Goal: Task Accomplishment & Management: Use online tool/utility

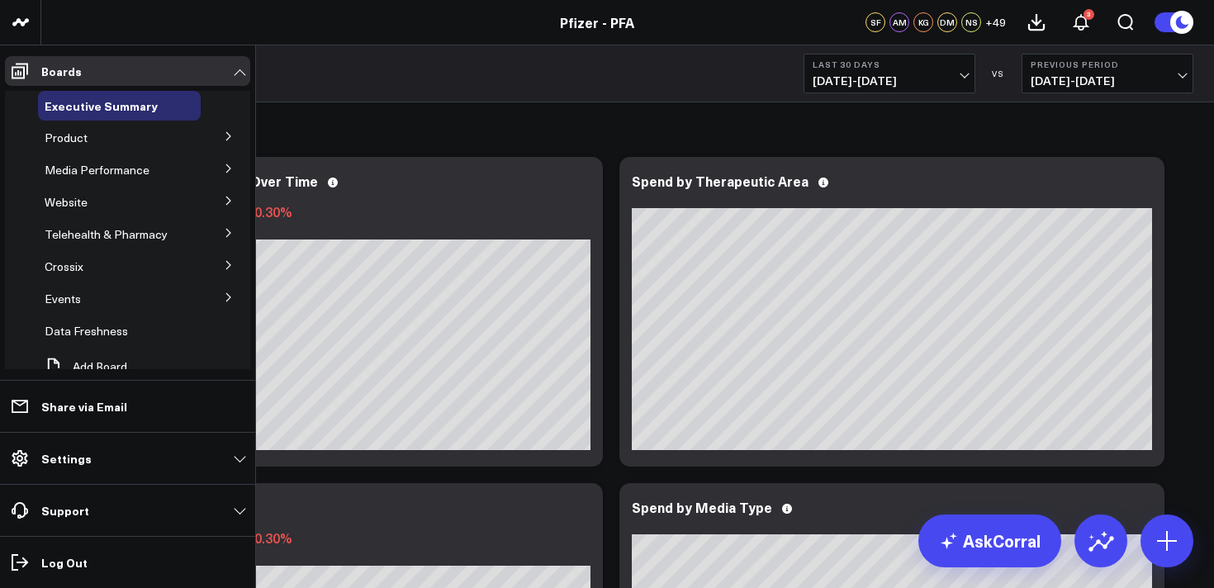
click at [224, 140] on icon at bounding box center [229, 136] width 10 height 10
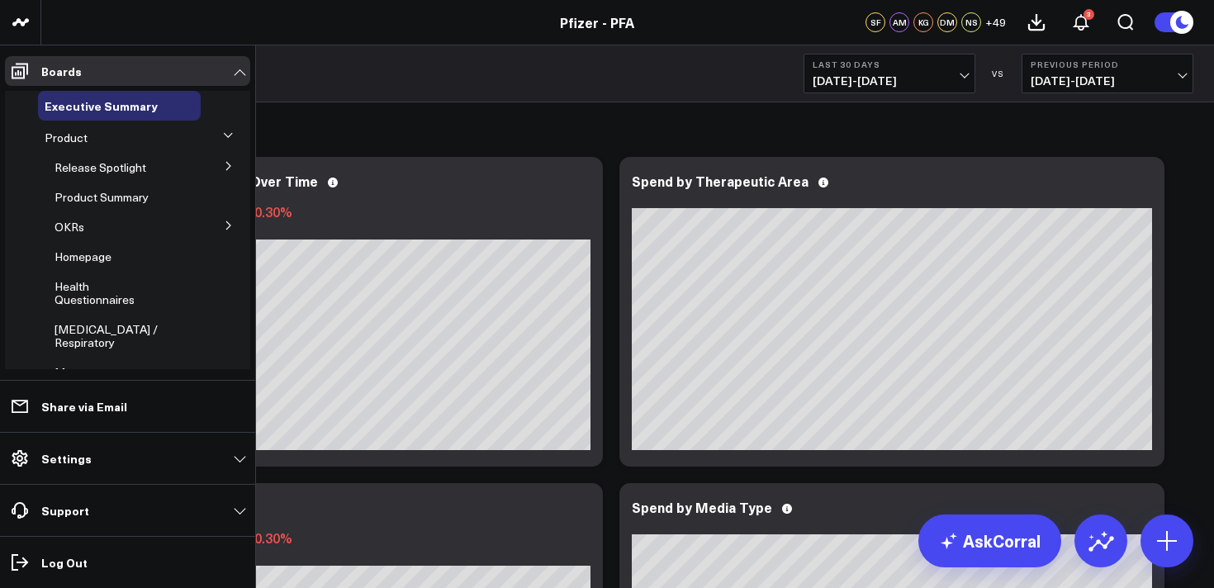
click at [225, 167] on button at bounding box center [228, 165] width 43 height 25
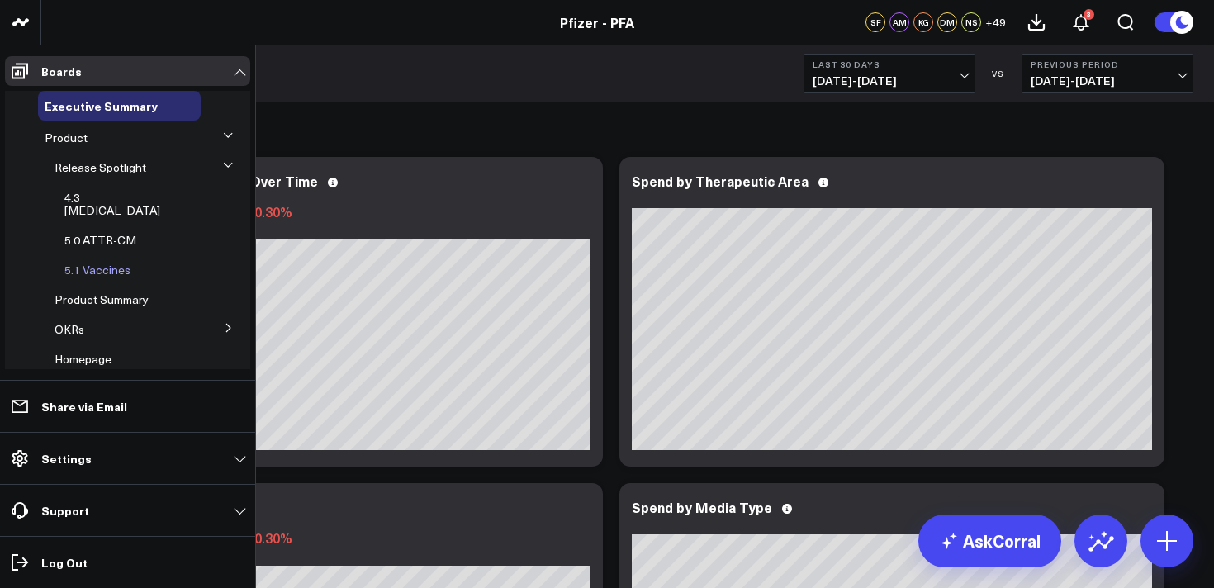
click at [100, 262] on span "5.1 Vaccines" at bounding box center [97, 270] width 66 height 16
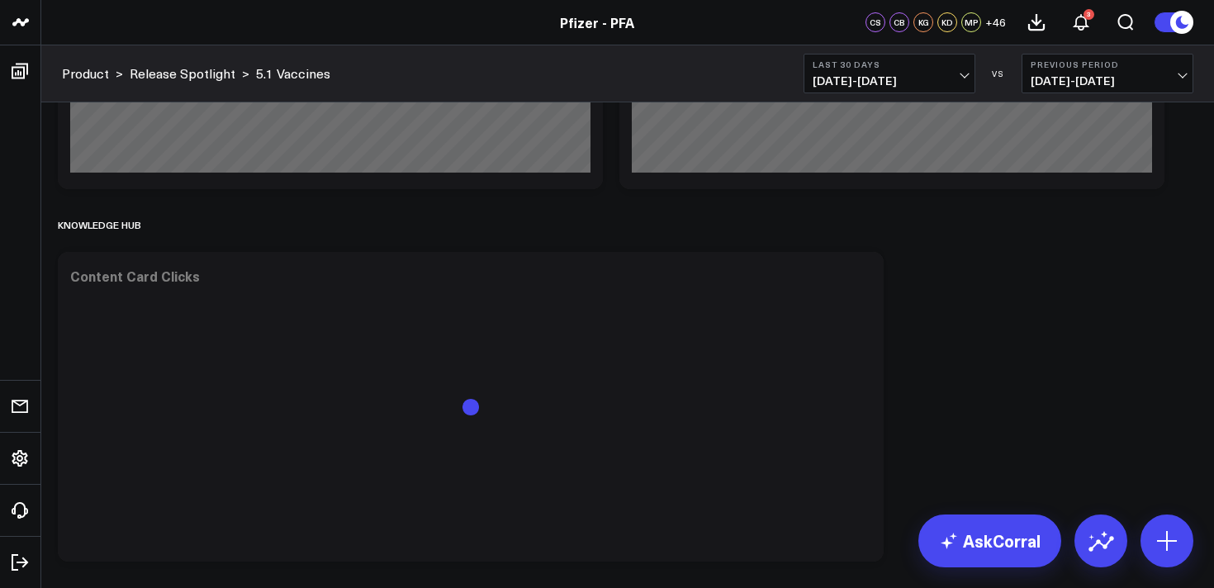
scroll to position [6662, 0]
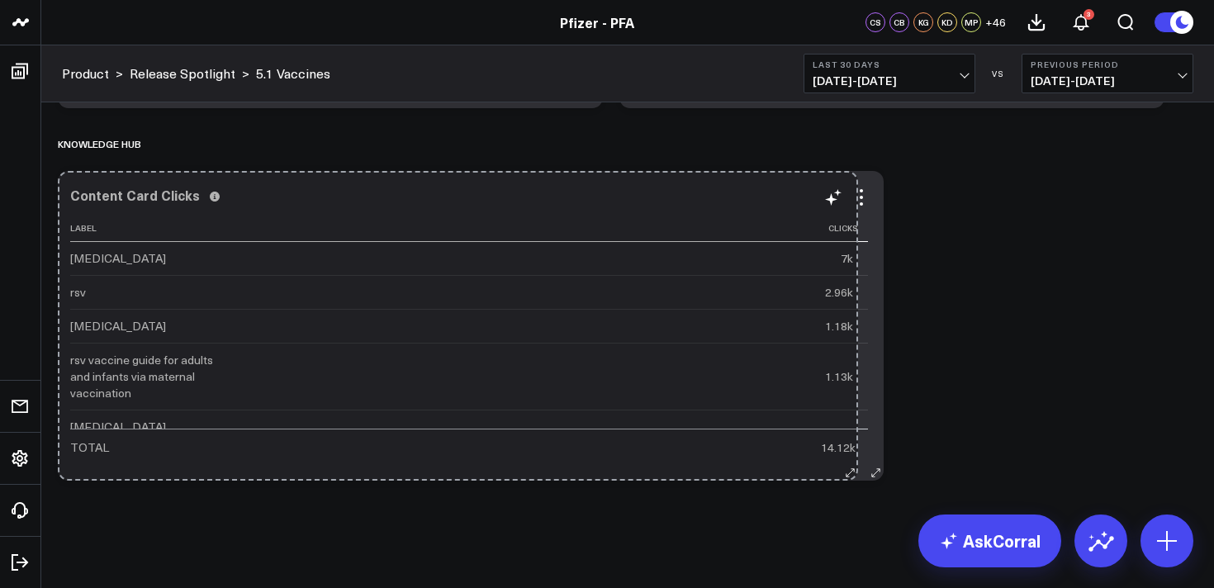
drag, startPoint x: 873, startPoint y: 472, endPoint x: 847, endPoint y: 458, distance: 28.8
click at [847, 458] on div "Content Card Clicks Label Clicks covid-19 7k rsv 2.96k pneumococcal pneumonia 1…" at bounding box center [471, 326] width 826 height 310
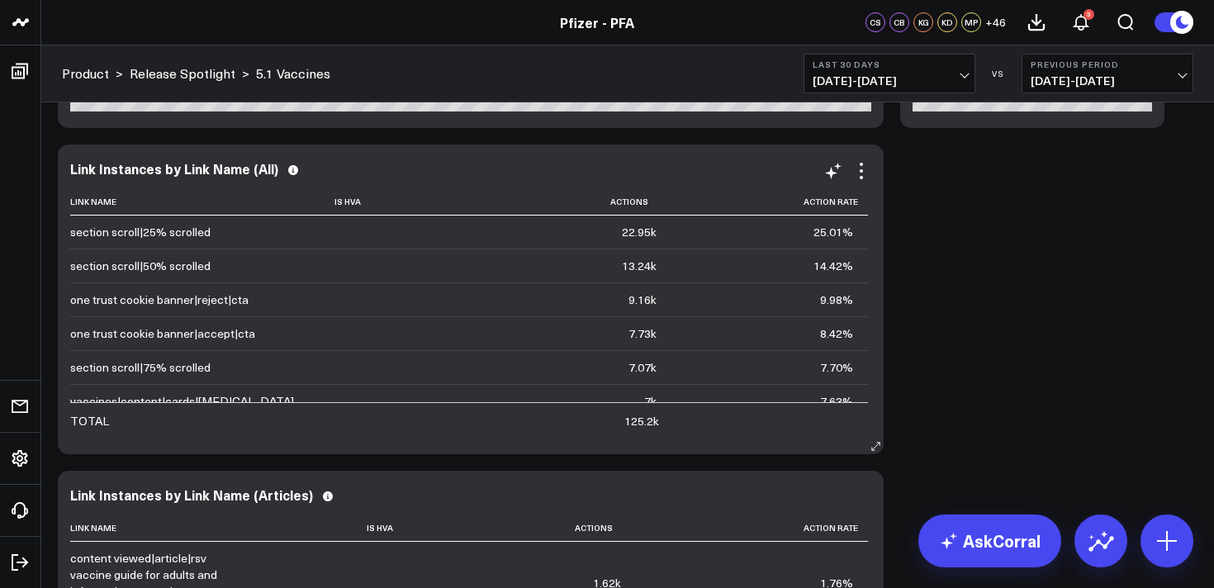
scroll to position [428, 0]
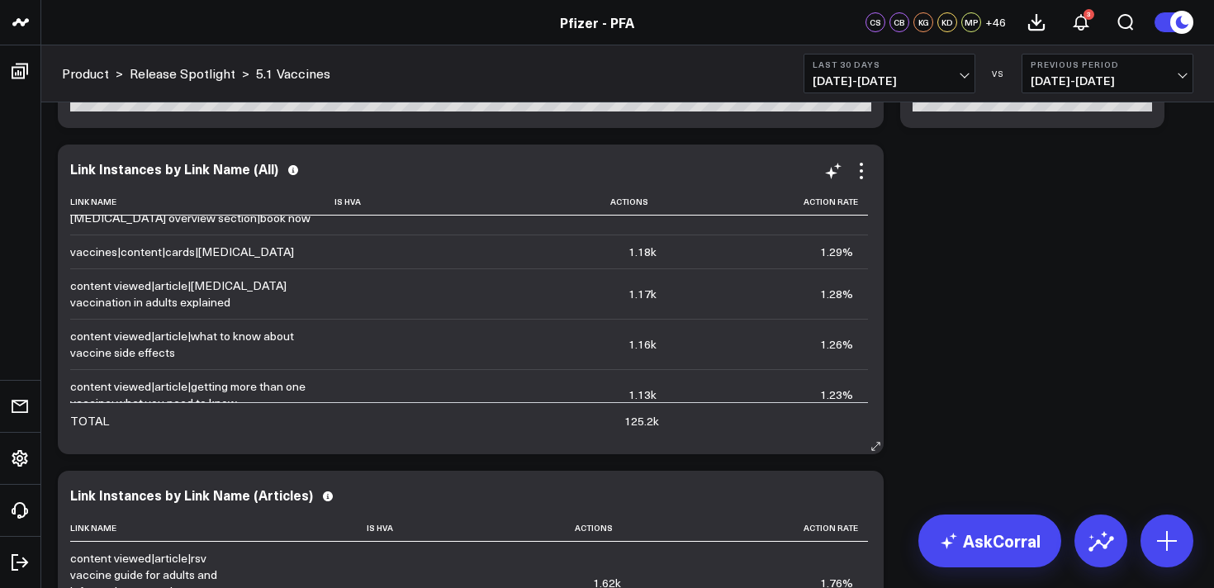
scroll to position [481, 0]
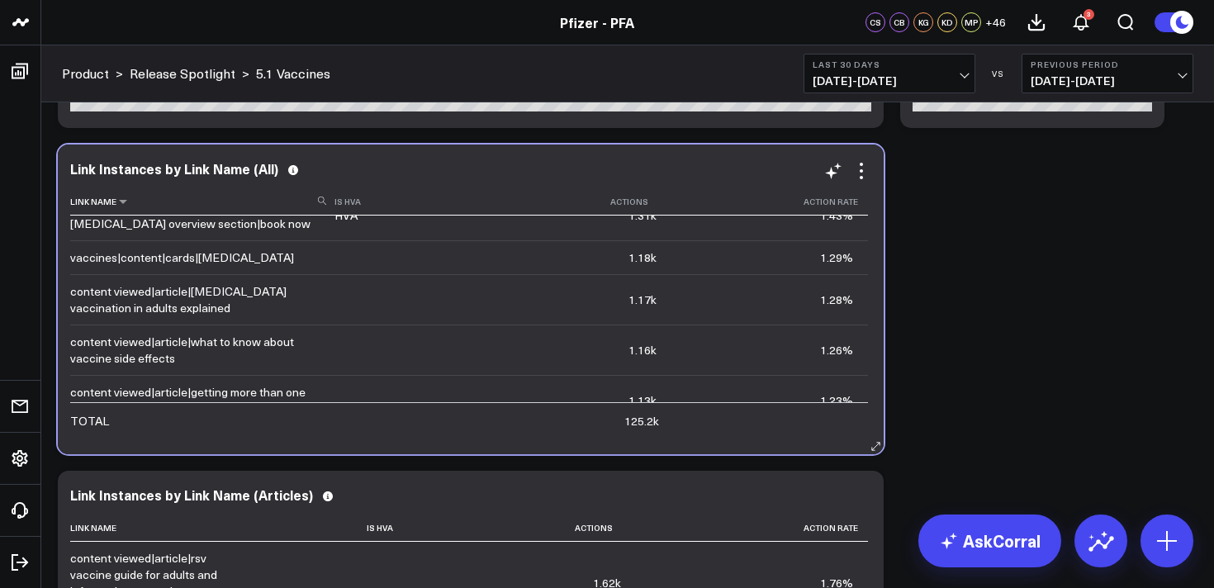
click at [318, 205] on icon at bounding box center [322, 201] width 8 height 8
click at [264, 206] on input at bounding box center [200, 200] width 260 height 29
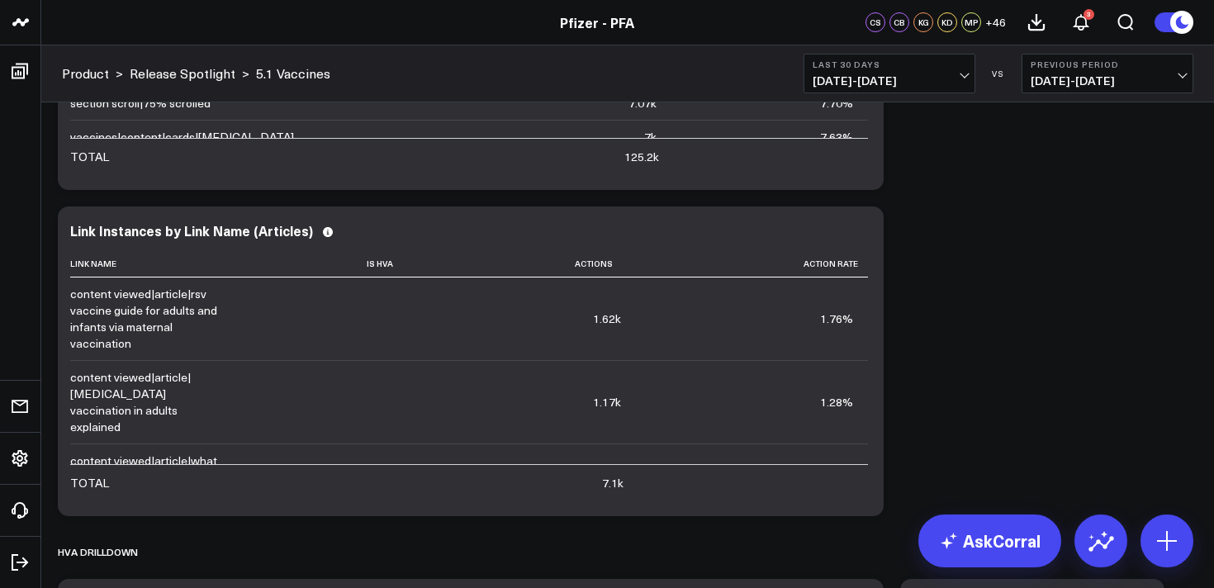
scroll to position [2894, 0]
click at [866, 239] on icon at bounding box center [862, 234] width 20 height 20
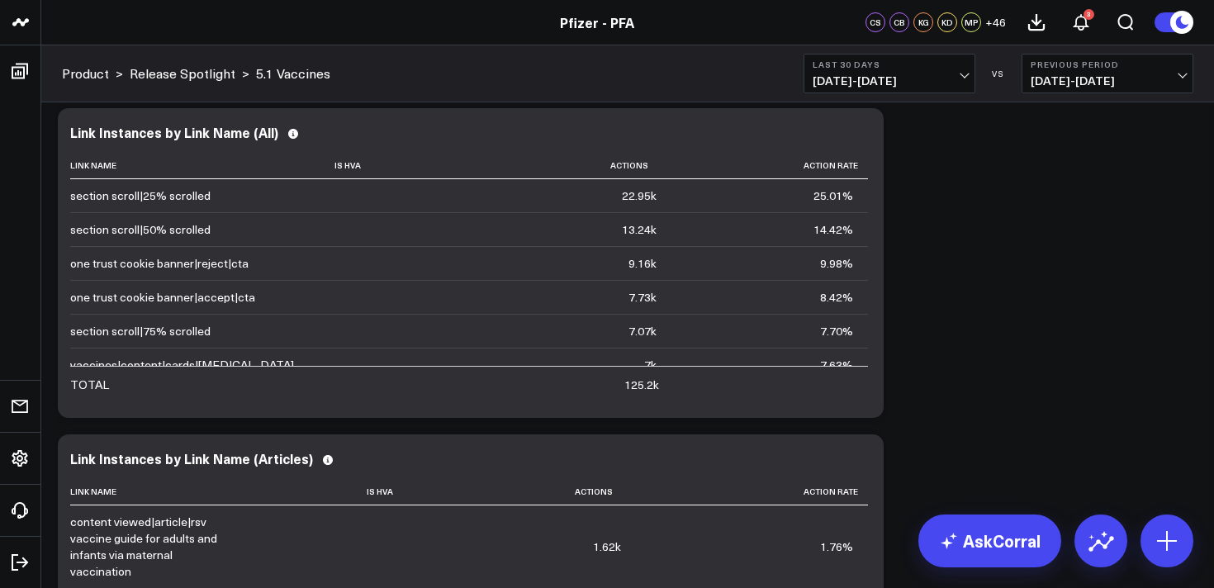
scroll to position [2645, 0]
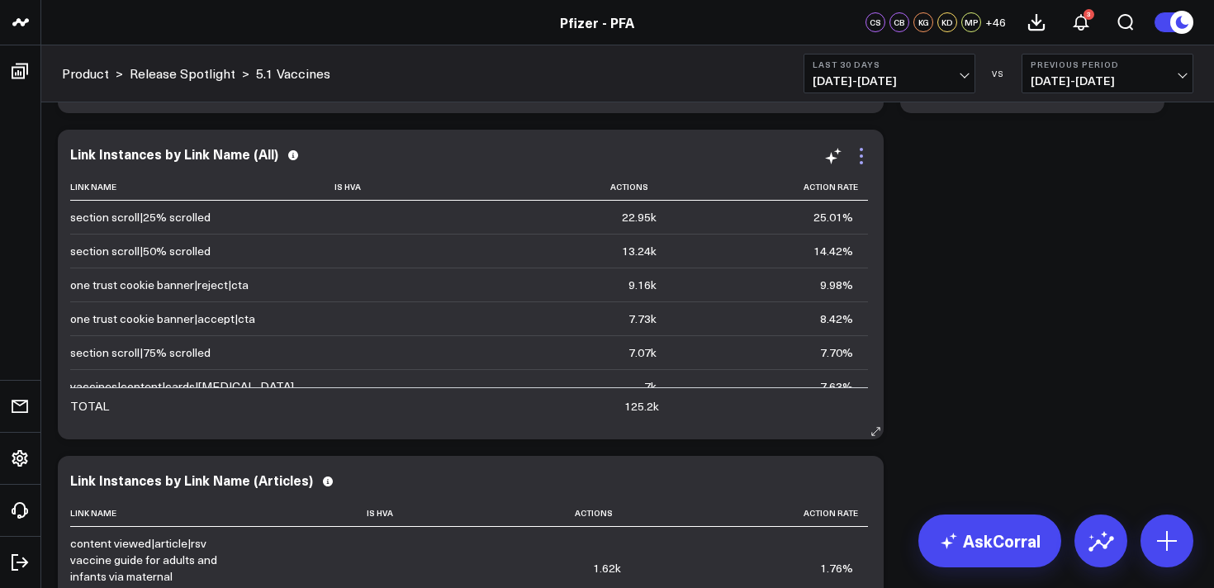
click at [864, 158] on icon at bounding box center [862, 156] width 20 height 20
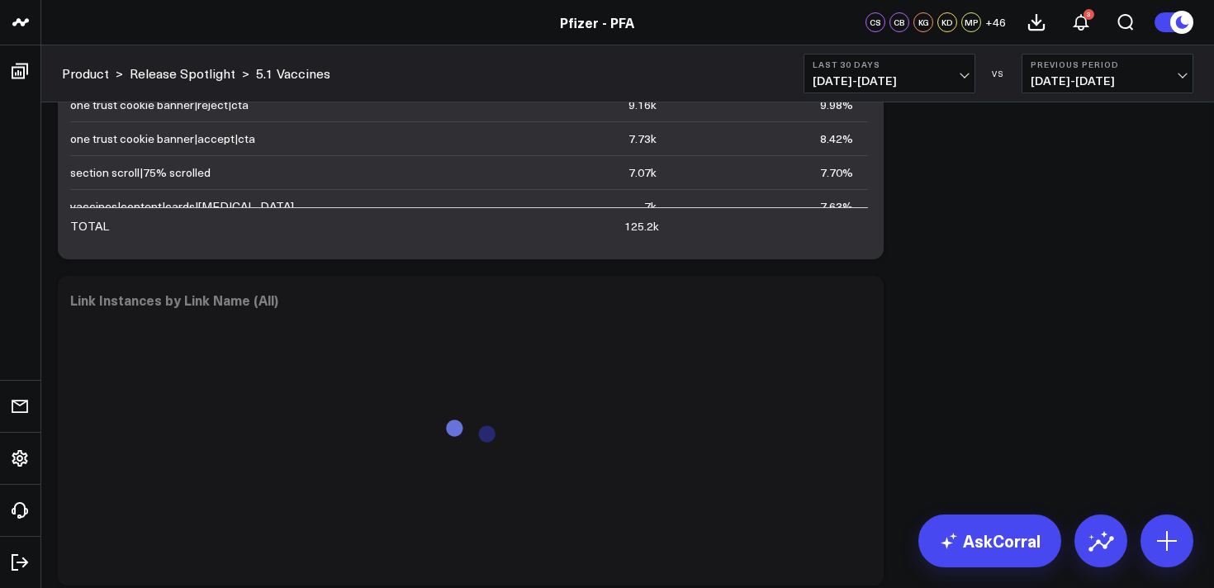
scroll to position [2827, 0]
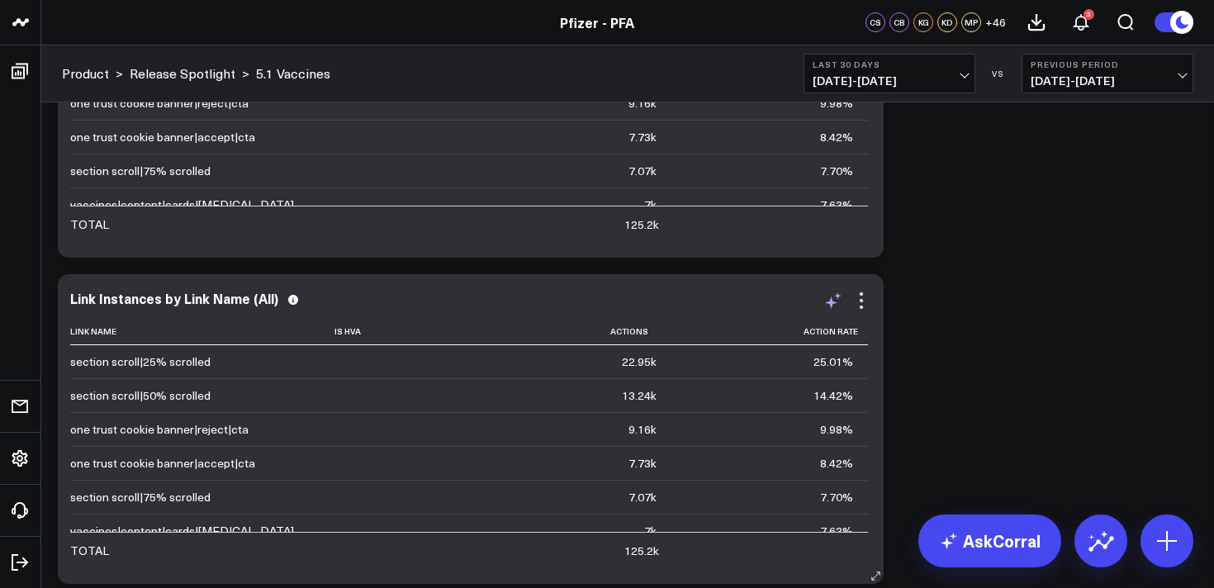
click at [834, 305] on icon at bounding box center [831, 303] width 12 height 12
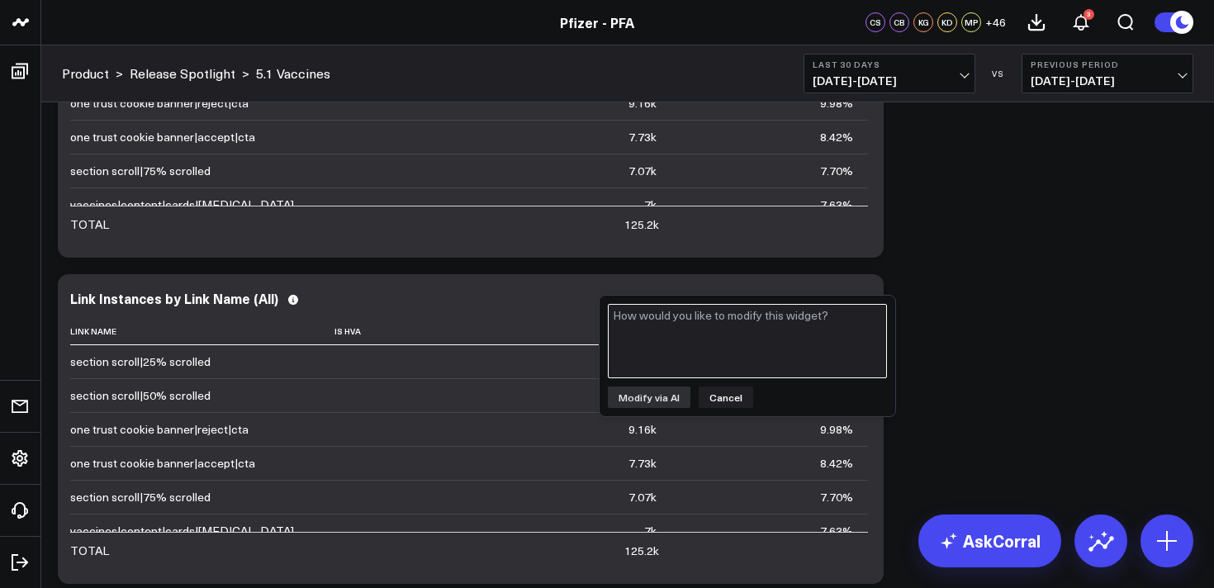
click at [796, 341] on textarea at bounding box center [747, 341] width 279 height 74
type textarea "add a column for page name"
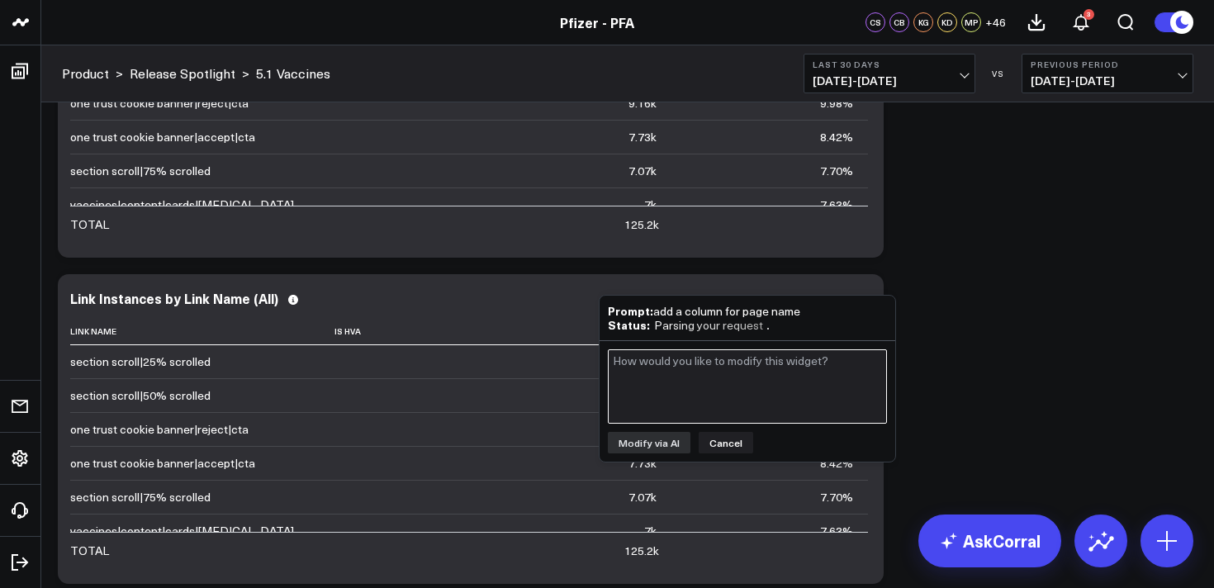
scroll to position [2877, 0]
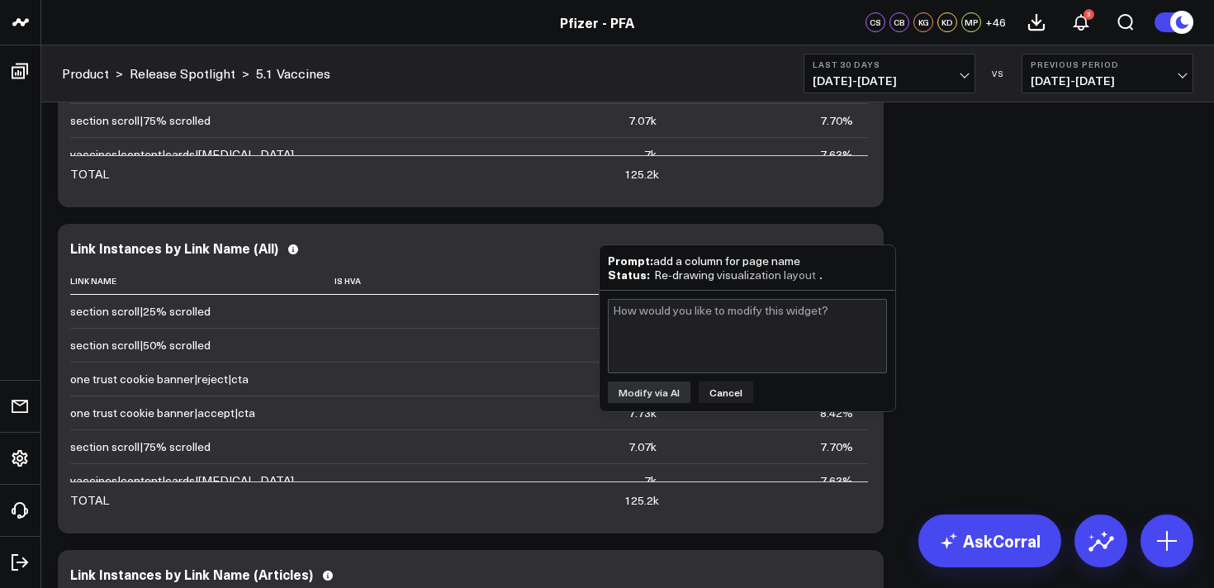
click at [876, 264] on div "Prompt: add a column for page name" at bounding box center [747, 261] width 279 height 14
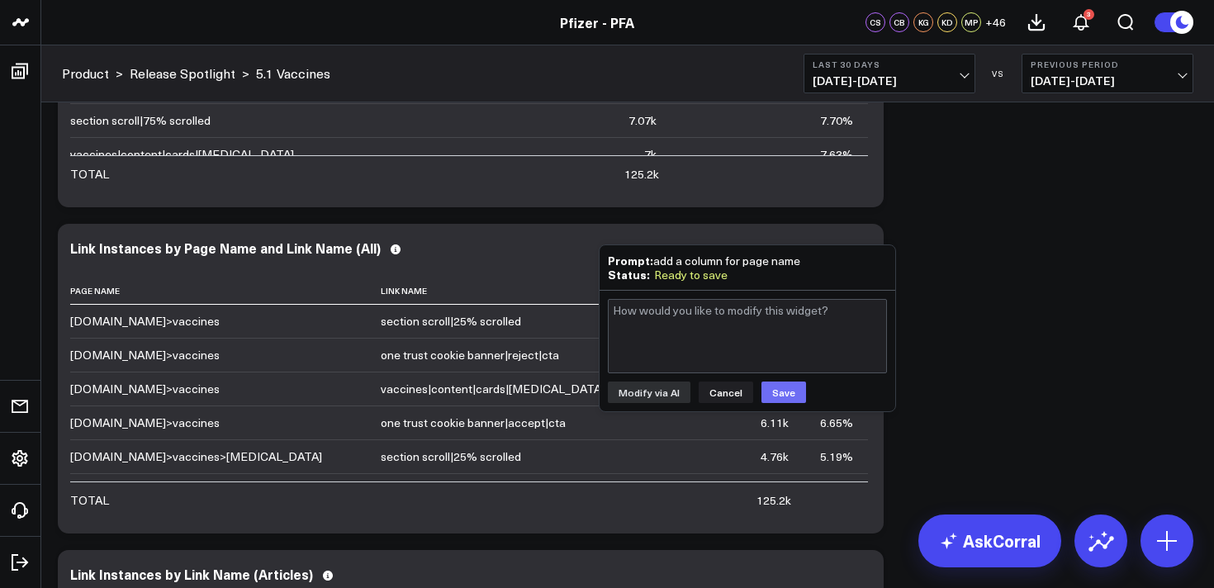
click at [787, 393] on button "Save" at bounding box center [783, 392] width 45 height 21
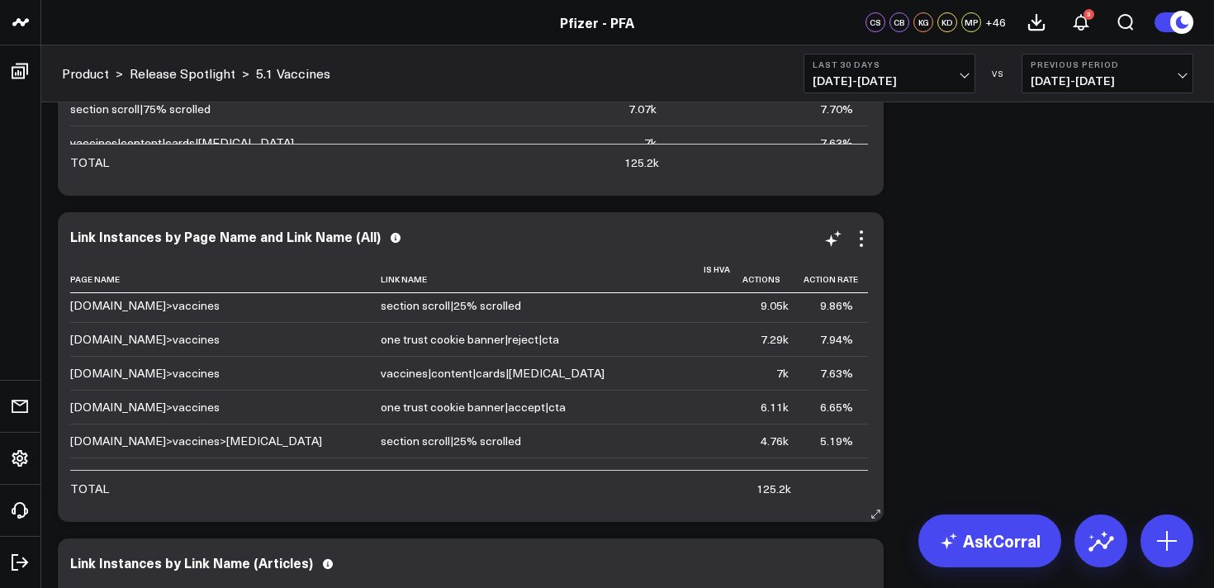
scroll to position [0, 0]
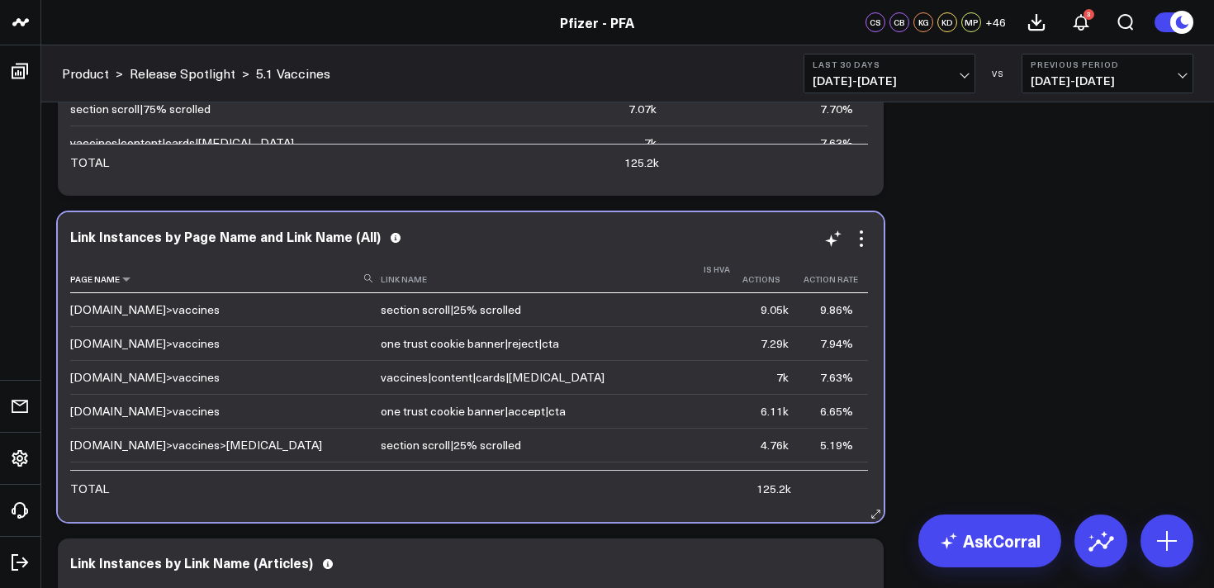
click at [372, 282] on icon at bounding box center [368, 278] width 8 height 8
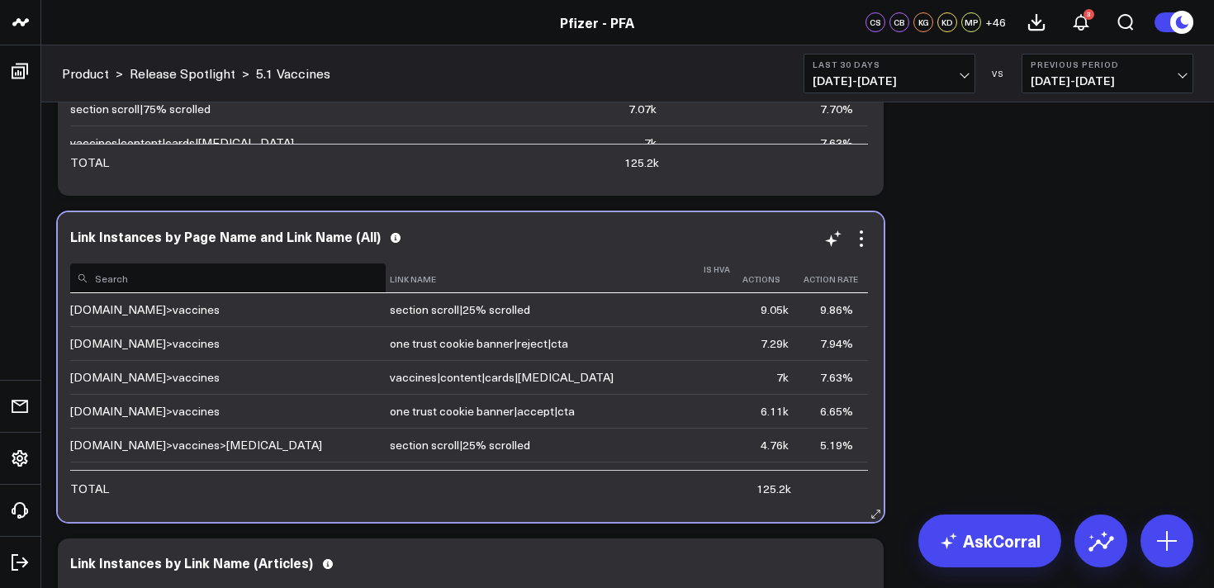
click at [356, 285] on input at bounding box center [227, 277] width 315 height 29
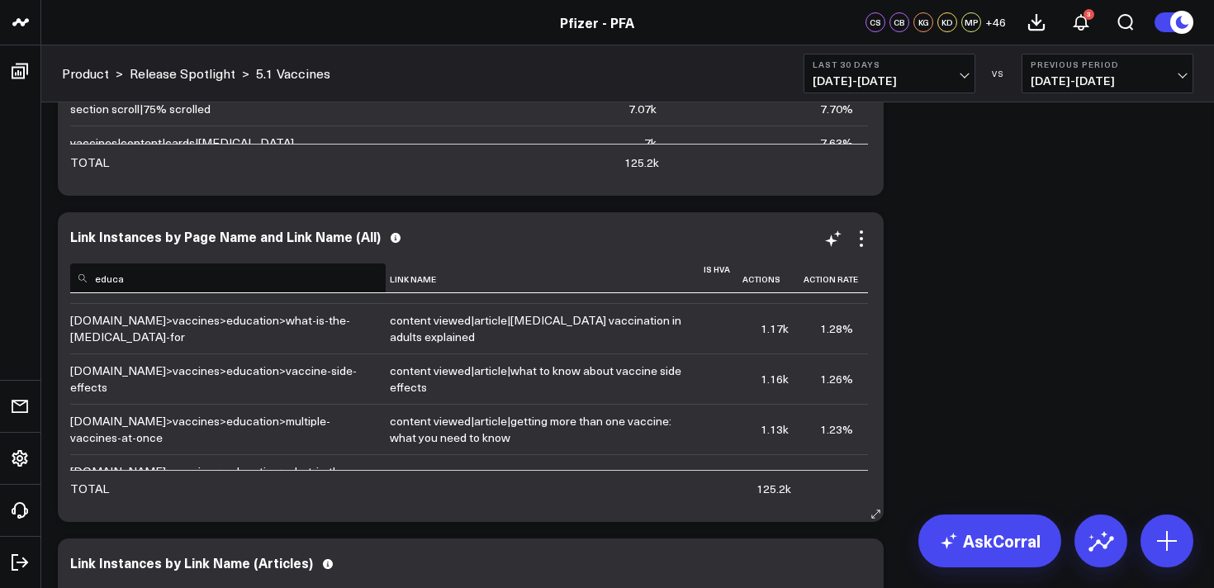
scroll to position [97, 0]
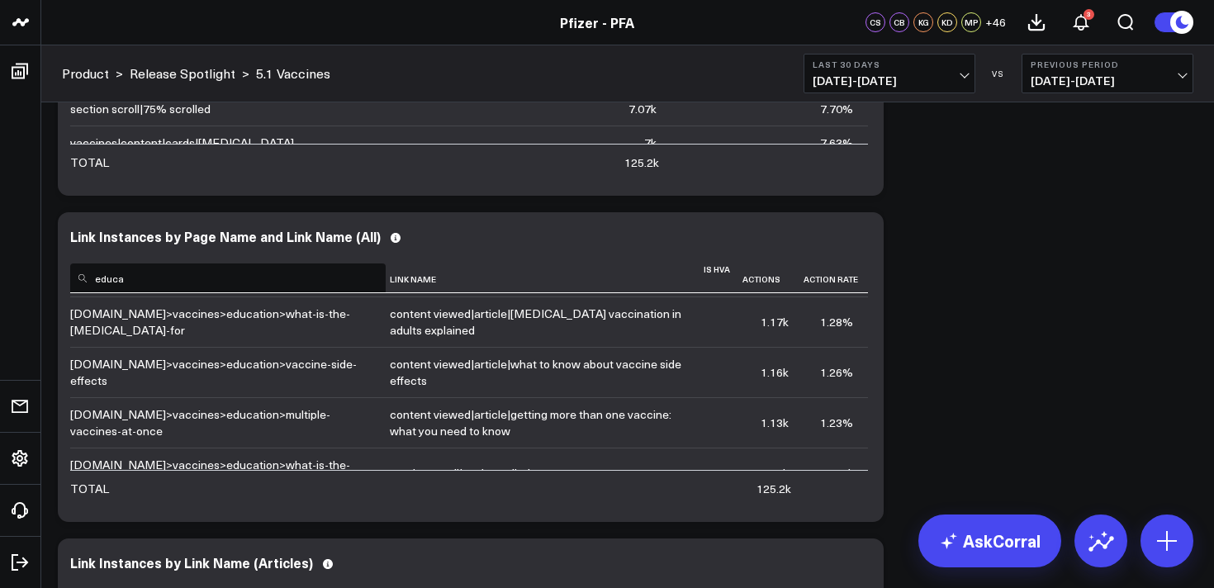
type input "educa"
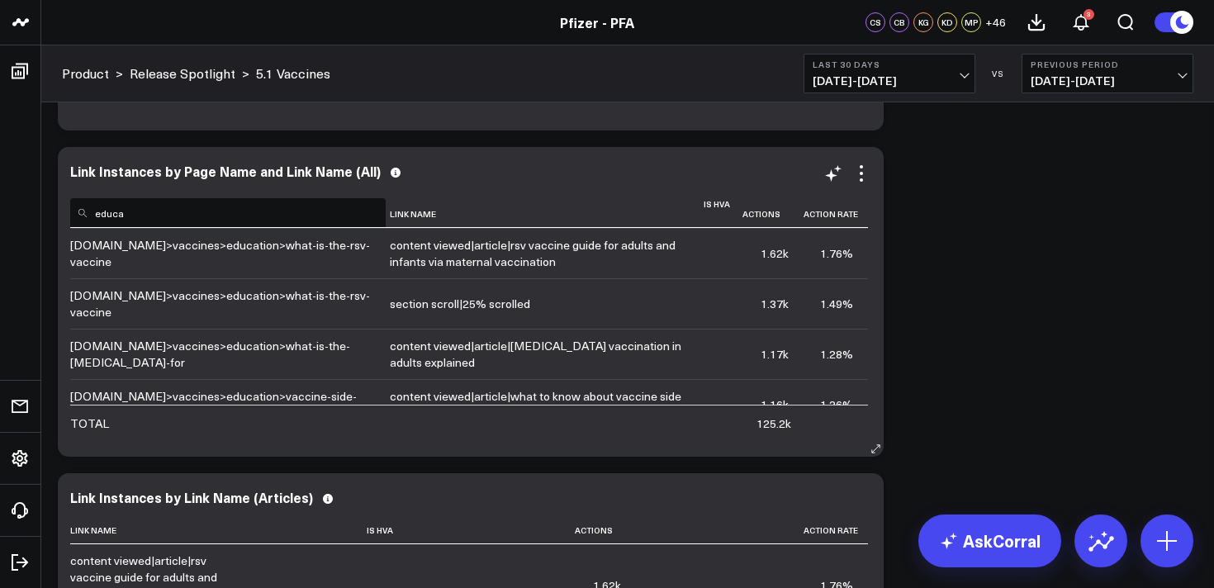
scroll to position [2943, 0]
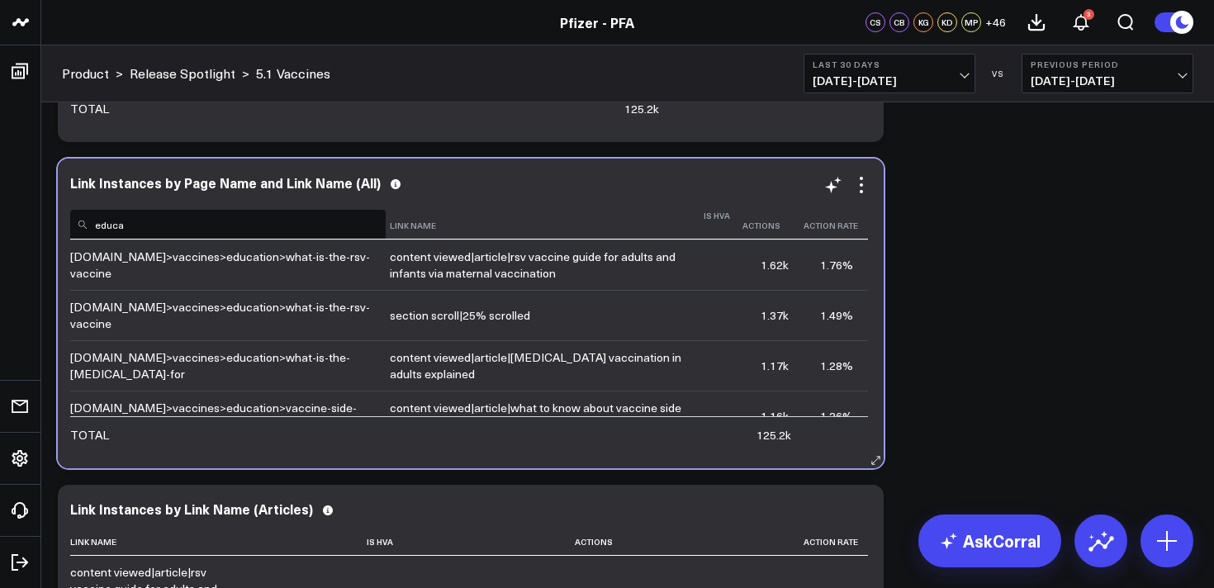
click at [328, 227] on input "educa" at bounding box center [227, 224] width 315 height 29
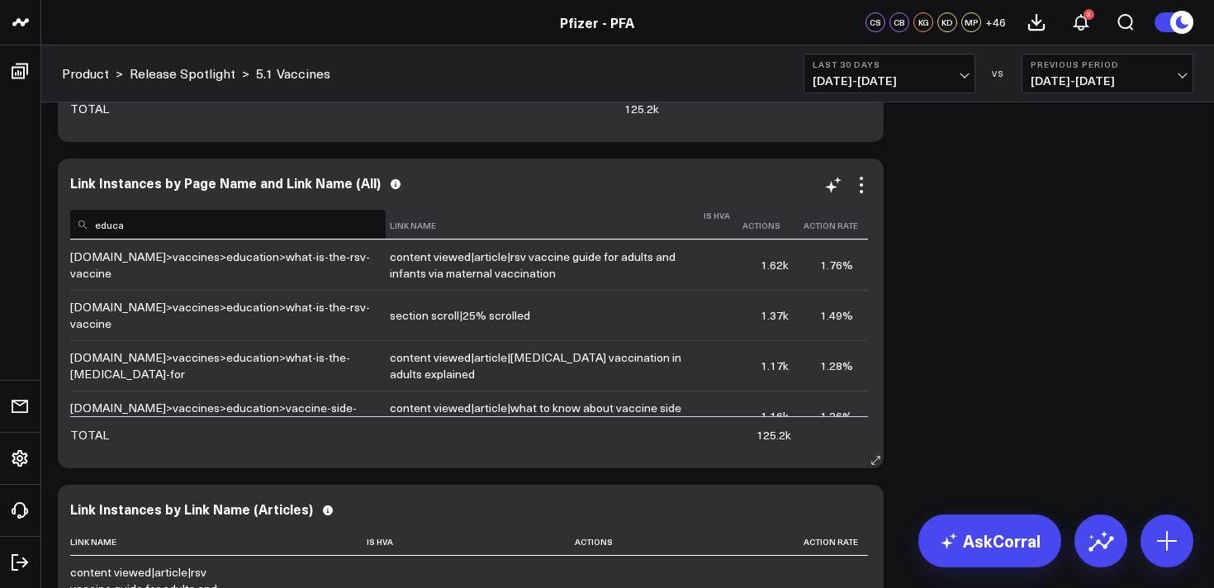
click at [328, 227] on input "educa" at bounding box center [227, 224] width 315 height 29
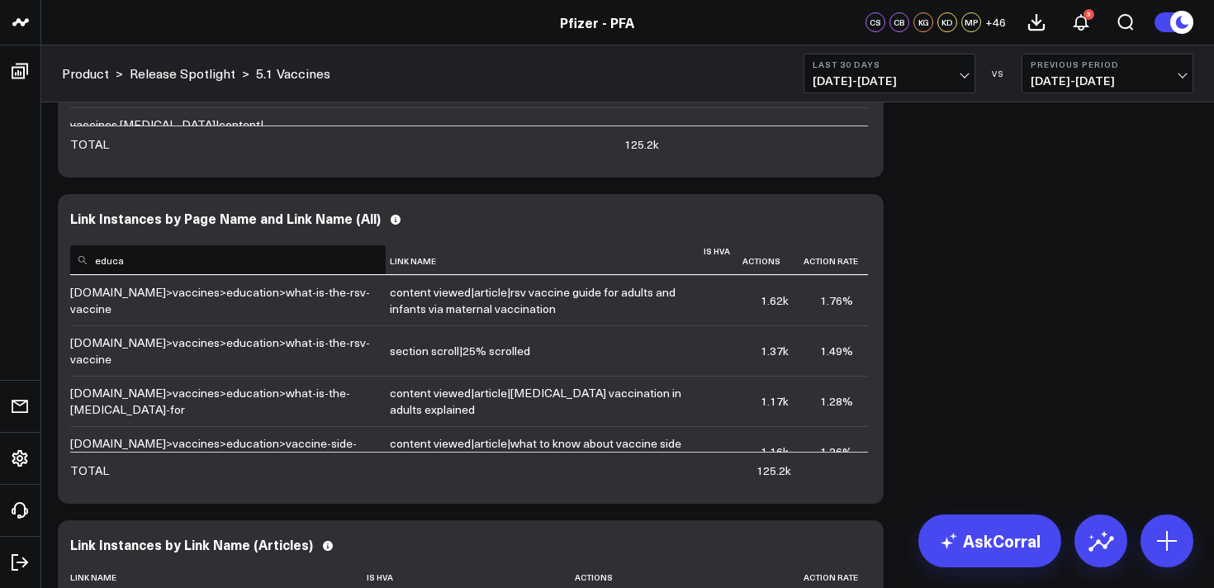
scroll to position [2963, 0]
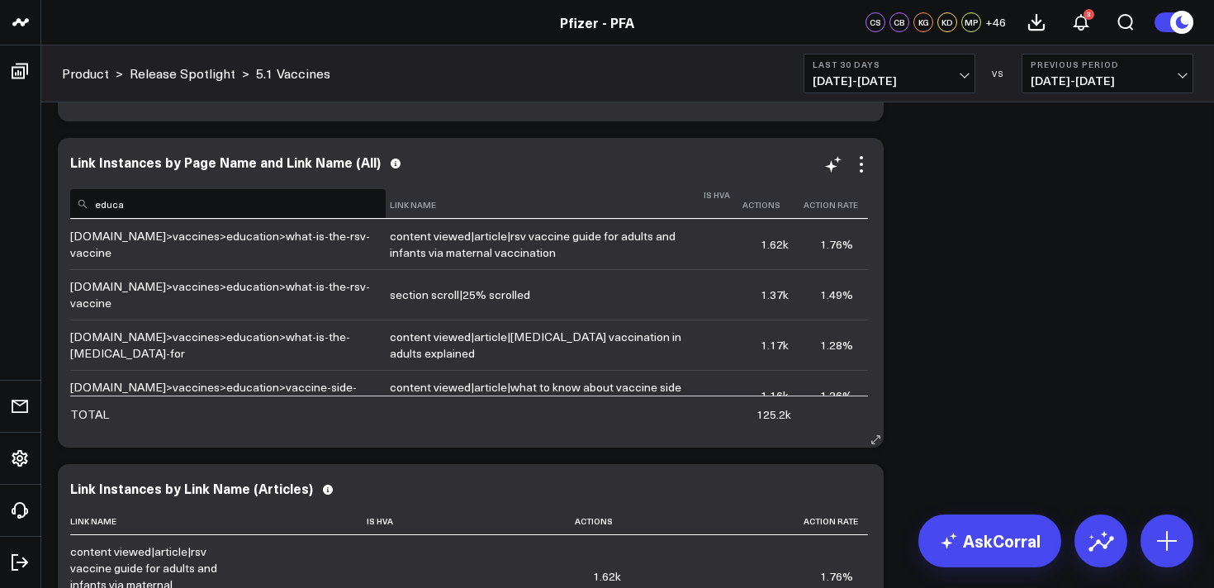
click at [253, 211] on input "educa" at bounding box center [227, 203] width 315 height 29
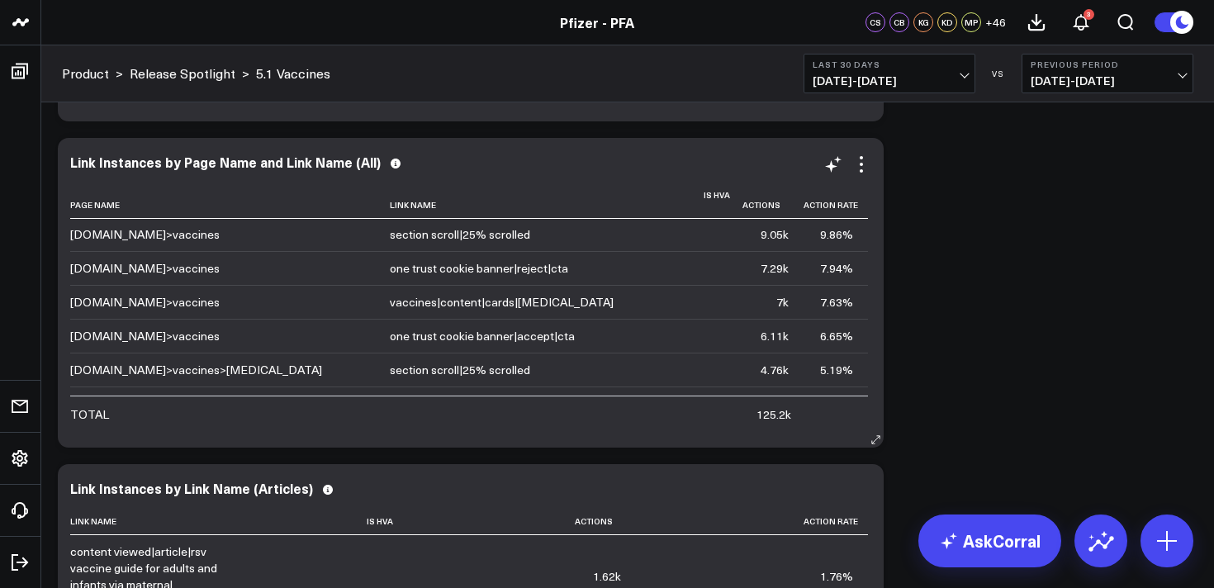
scroll to position [0, 0]
click at [842, 167] on icon at bounding box center [833, 164] width 20 height 20
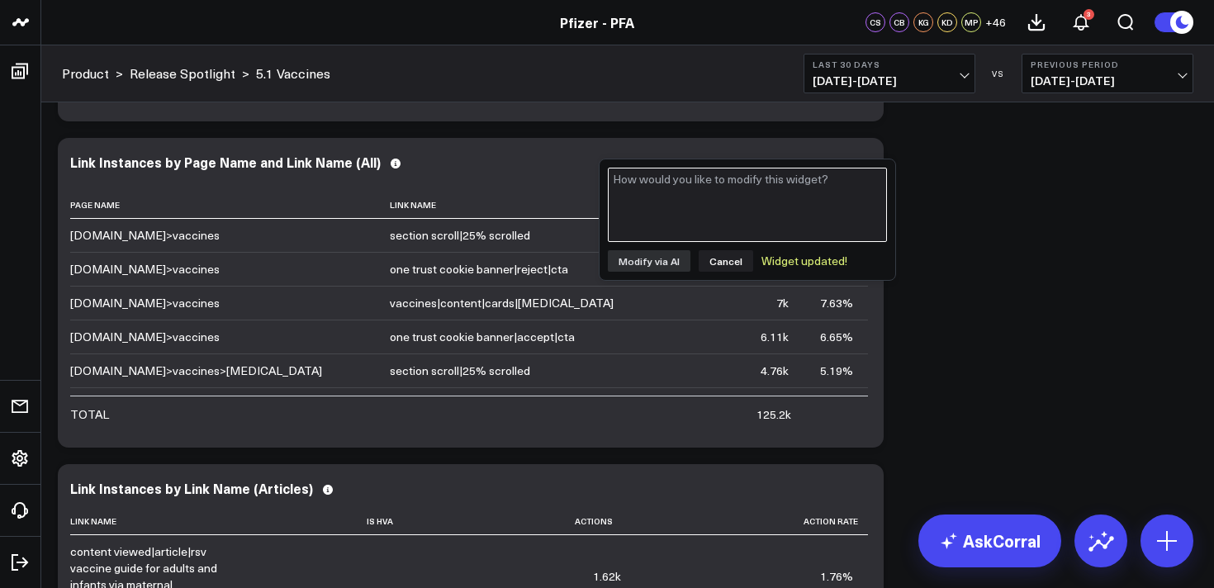
click at [817, 209] on textarea at bounding box center [747, 205] width 279 height 74
paste textarea "https://www.pfizerforall.com/vaccines/"
click at [818, 195] on textarea "filter to the url https://www.pfizerforall.com/vaccines/ only" at bounding box center [747, 205] width 279 height 74
click at [681, 181] on textarea "filter to the url https://www.pfizerforall.com/vaccines/ page only" at bounding box center [747, 205] width 279 height 74
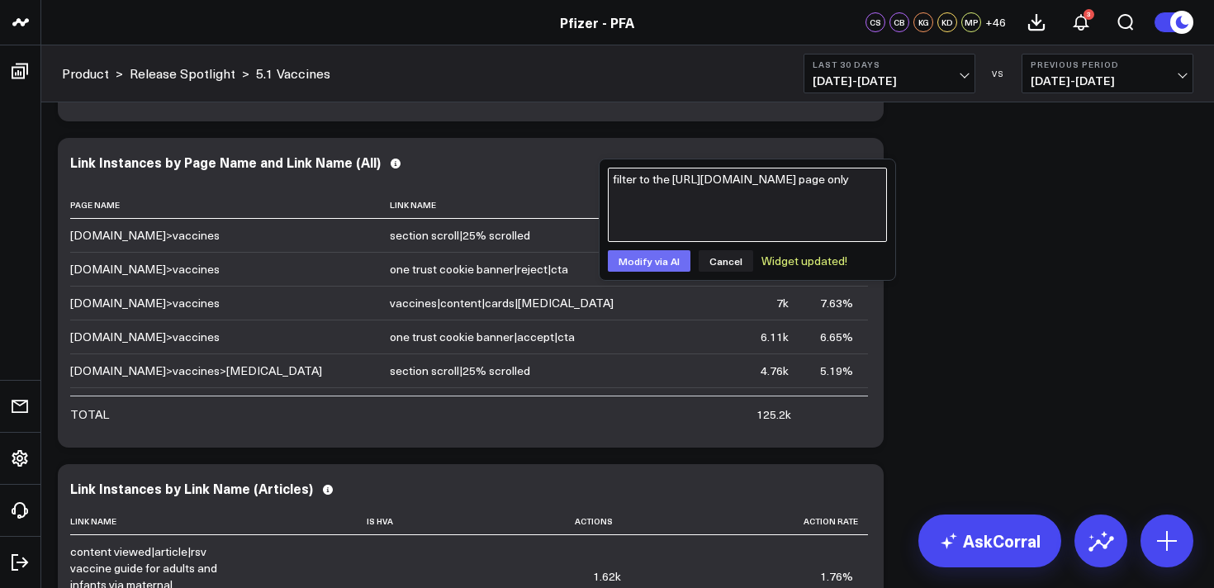
type textarea "filter to the https://www.pfizerforall.com/vaccines/ page only"
click at [648, 268] on button "Modify via AI" at bounding box center [649, 260] width 83 height 21
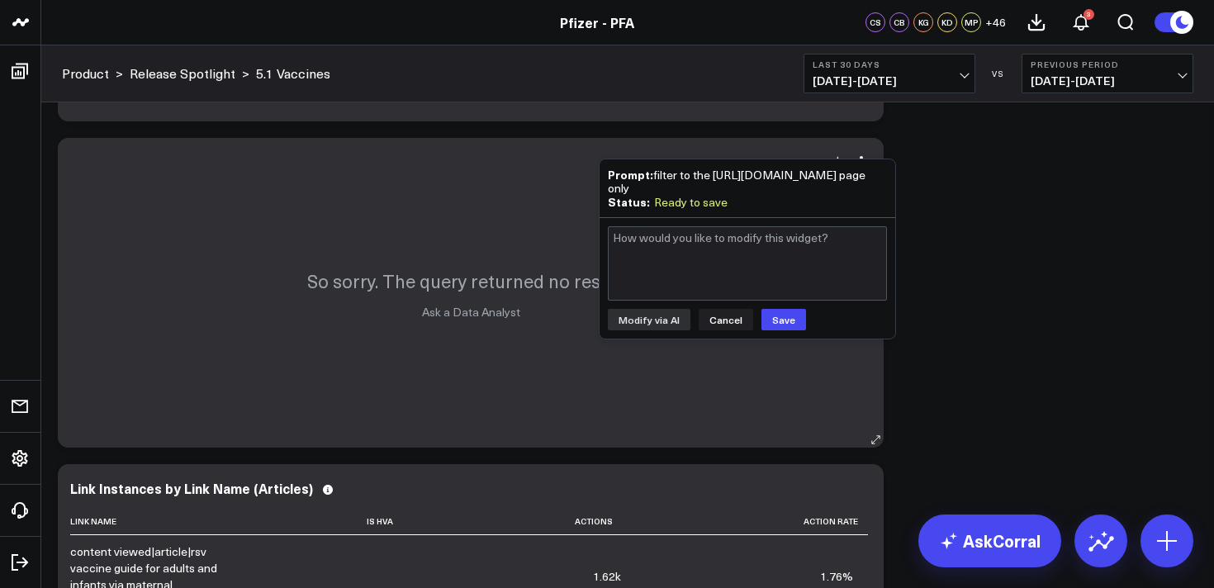
click at [730, 314] on button "Cancel" at bounding box center [726, 319] width 55 height 21
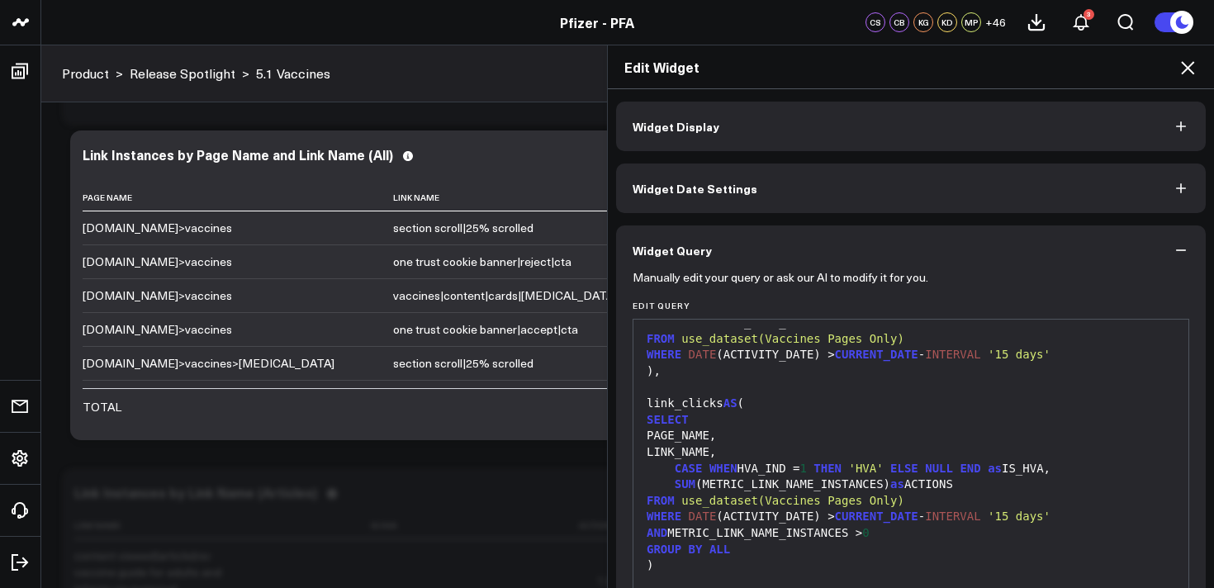
click at [1196, 69] on icon at bounding box center [1188, 68] width 20 height 20
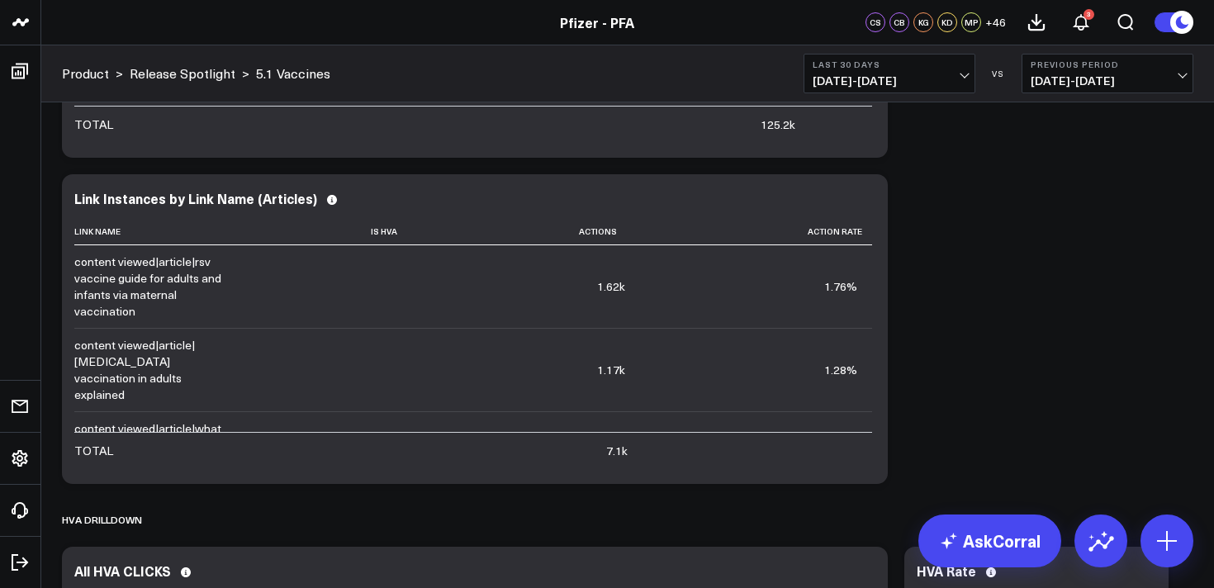
click at [989, 283] on div "Modify via AI Copy link to widget Ask support Remove Create linked copy Executi…" at bounding box center [628, 538] width 1148 height 7362
click at [927, 294] on div "Modify via AI Copy link to widget Ask support Remove Create linked copy Executi…" at bounding box center [628, 538] width 1148 height 7362
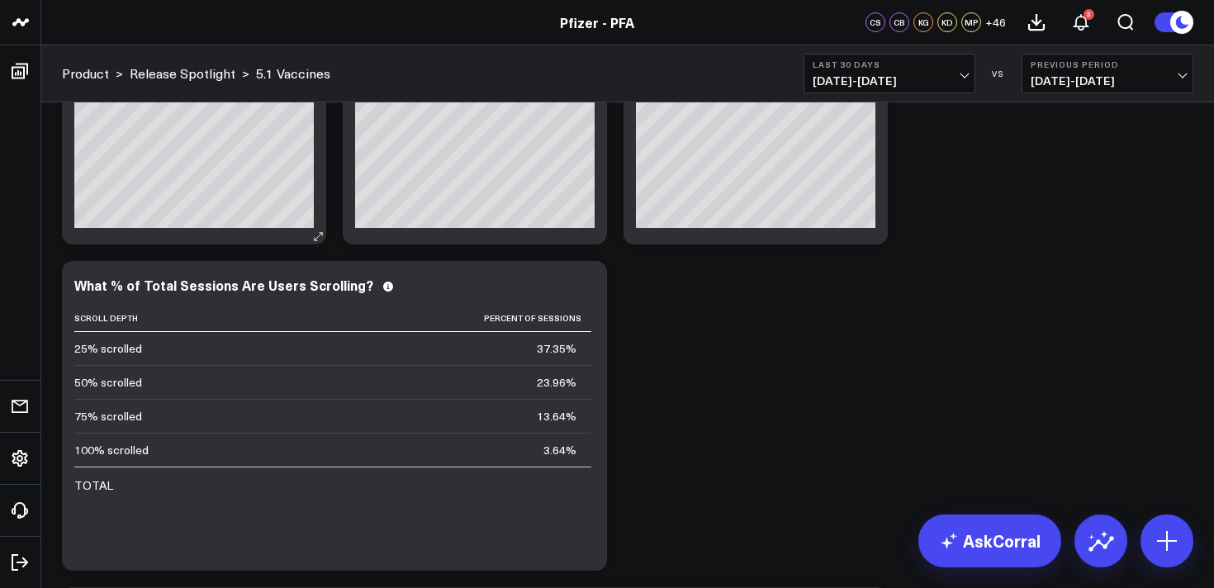
scroll to position [90, 0]
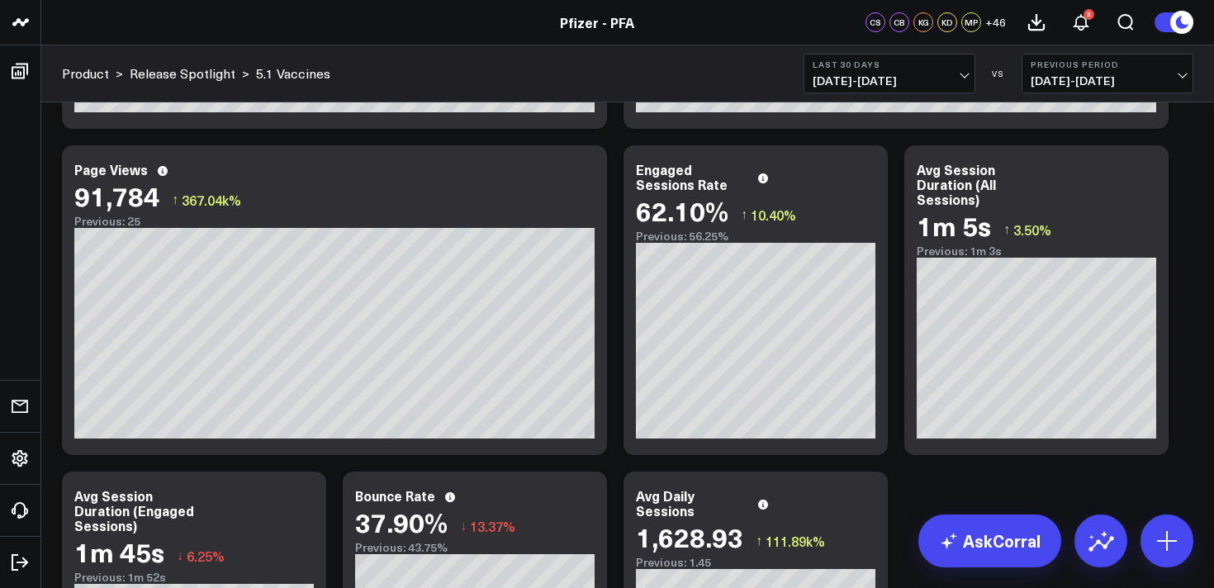
scroll to position [999, 0]
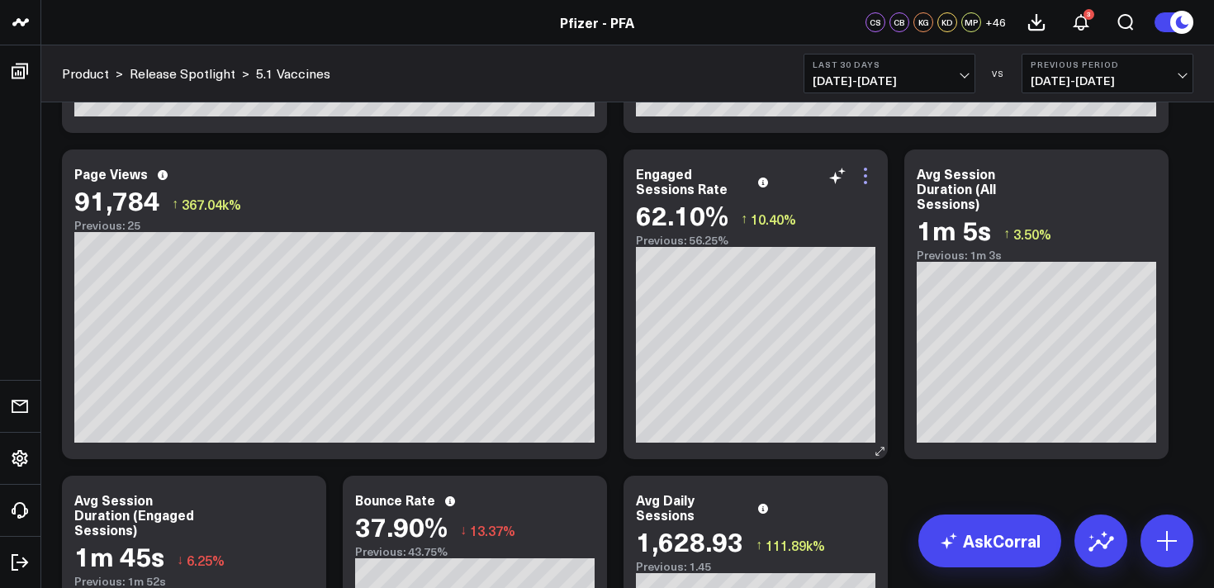
click at [871, 179] on icon at bounding box center [866, 176] width 20 height 20
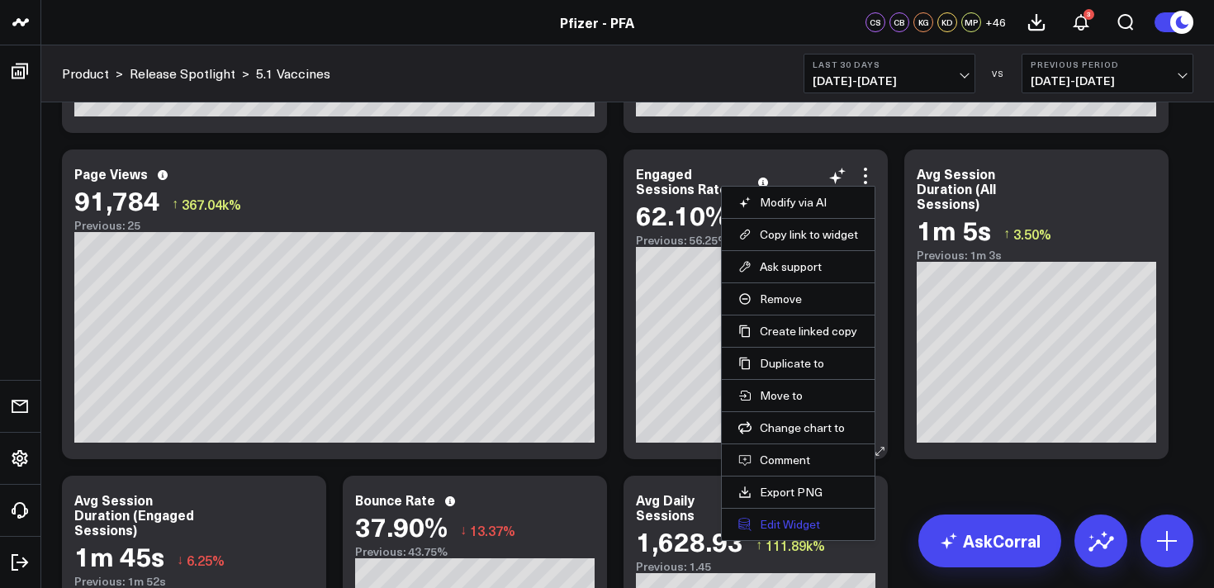
click at [792, 524] on button "Edit Widget" at bounding box center [798, 524] width 120 height 15
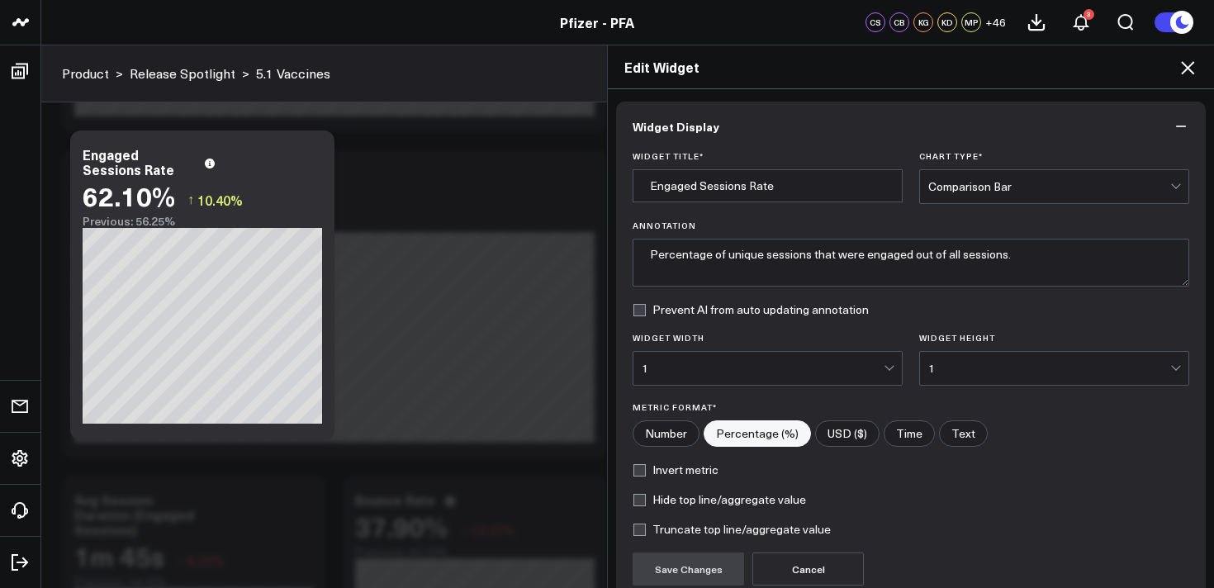
scroll to position [149, 0]
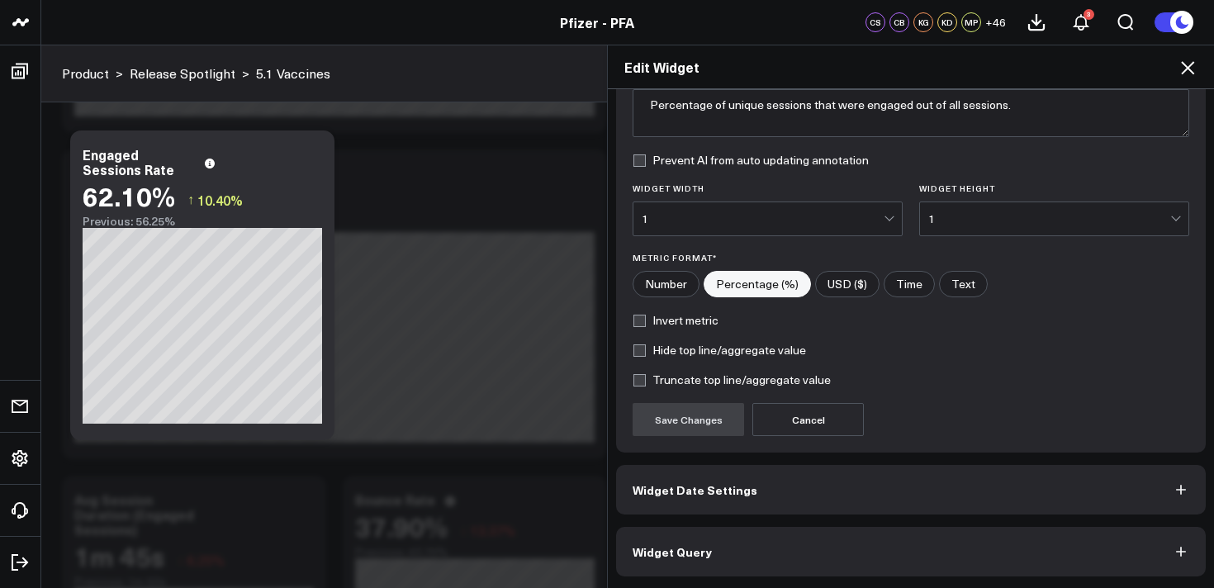
click at [839, 547] on button "Widget Query" at bounding box center [911, 552] width 590 height 50
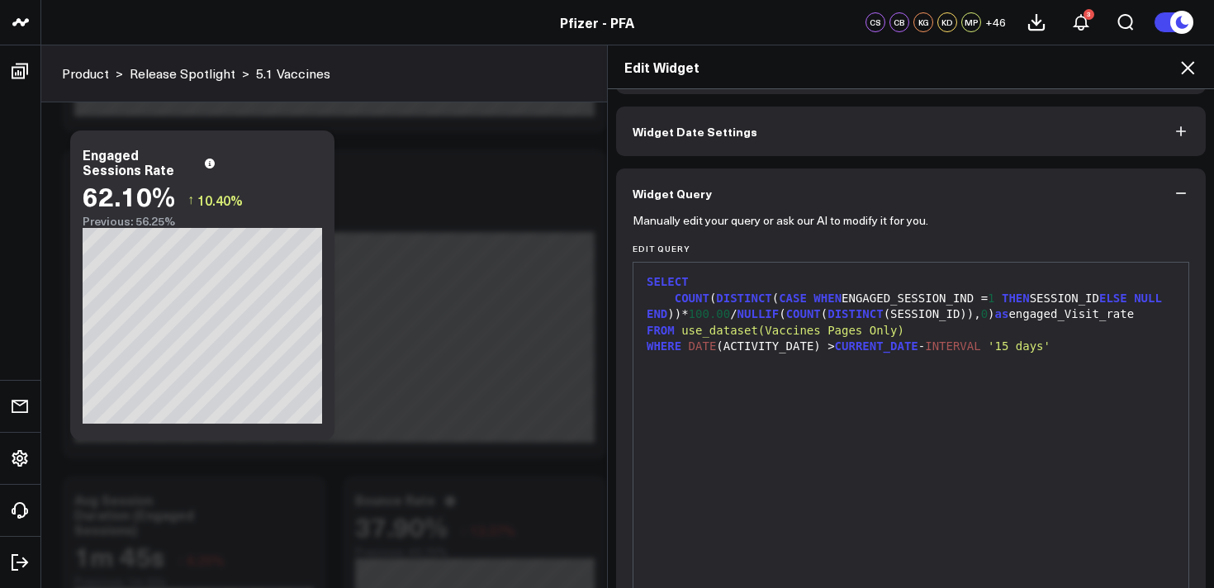
scroll to position [71, 0]
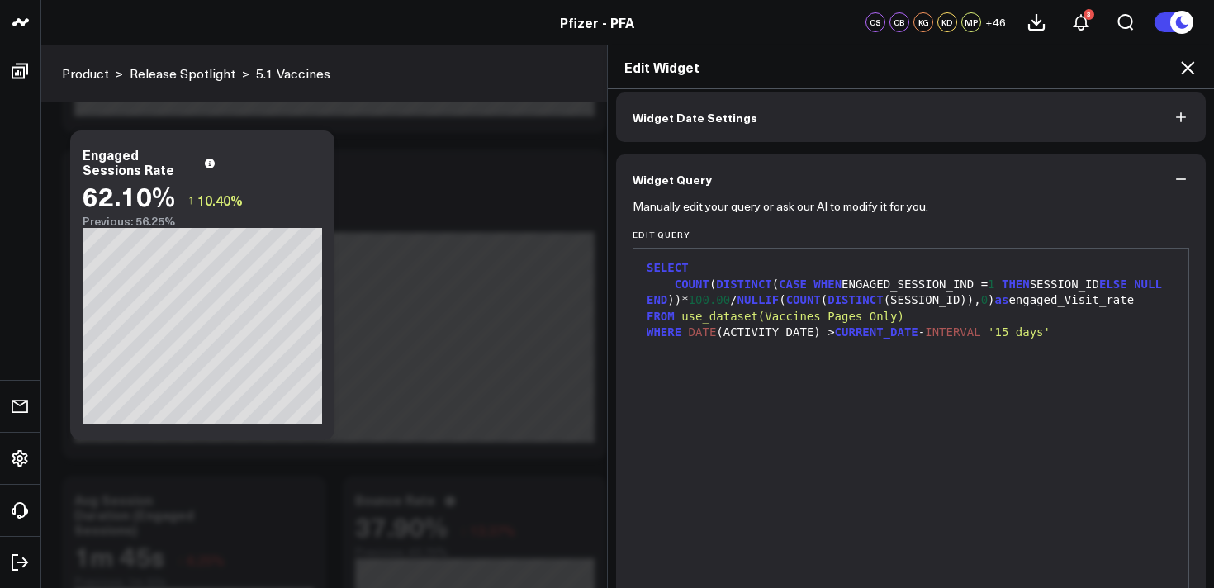
click at [1188, 69] on icon at bounding box center [1188, 68] width 20 height 20
